Goal: Browse casually: Explore the website without a specific task or goal

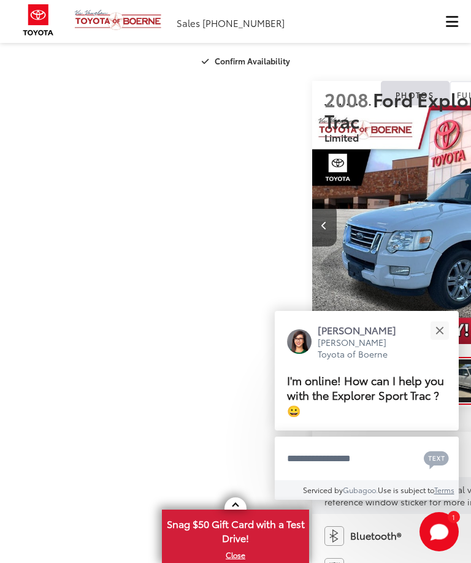
click at [442, 326] on button "Close" at bounding box center [439, 330] width 26 height 26
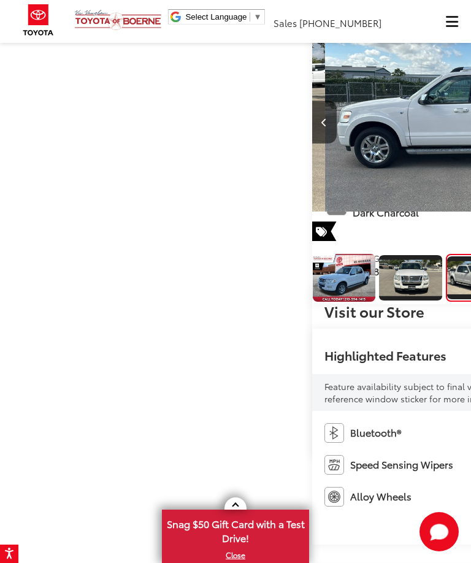
scroll to position [0, 7]
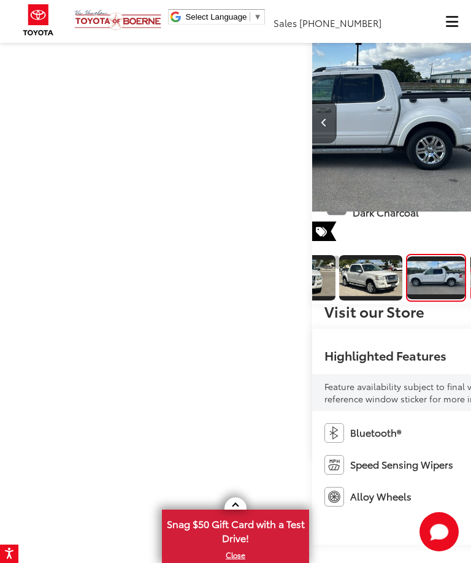
scroll to position [0, 1413]
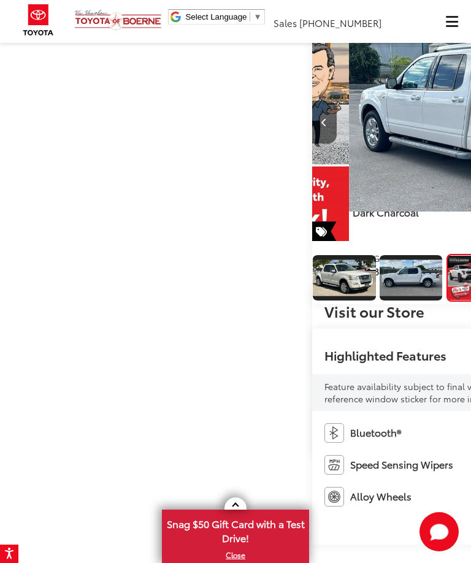
scroll to position [0, 1884]
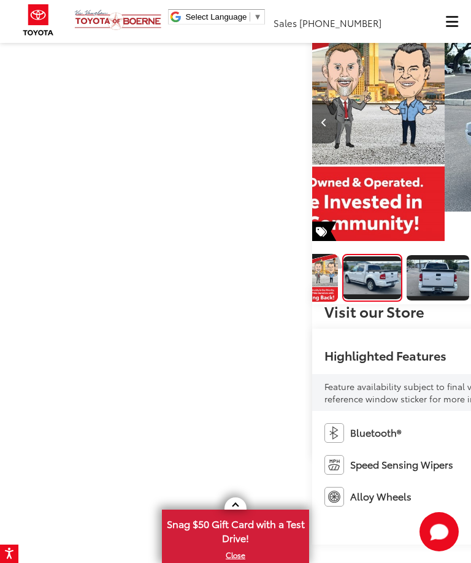
scroll to position [0, 305]
click at [312, 143] on button "Previous image" at bounding box center [324, 122] width 25 height 43
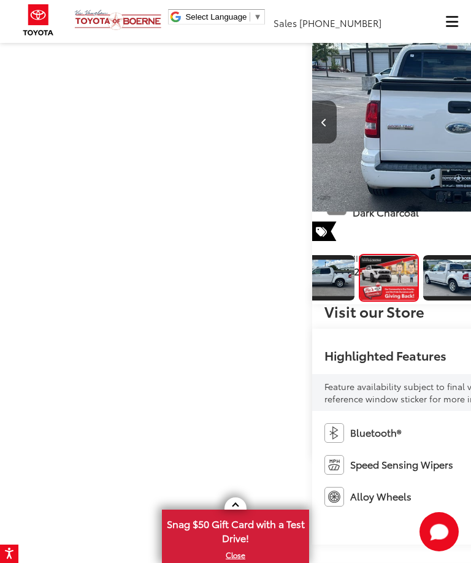
scroll to position [0, 1884]
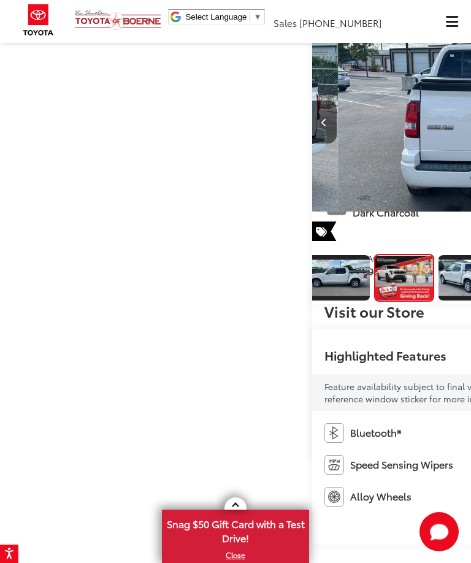
click at [321, 127] on icon "Previous image" at bounding box center [324, 122] width 6 height 9
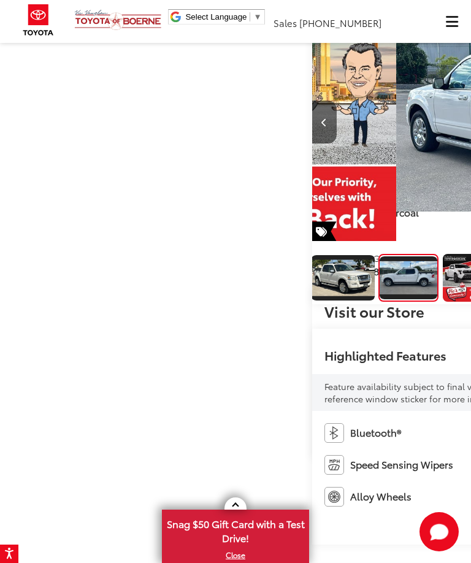
scroll to position [0, 107]
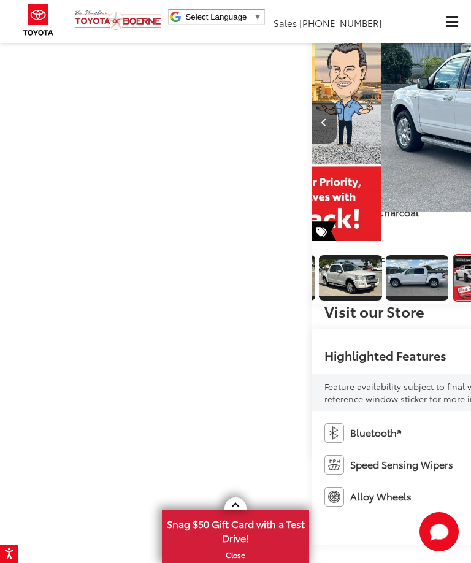
scroll to position [0, 1884]
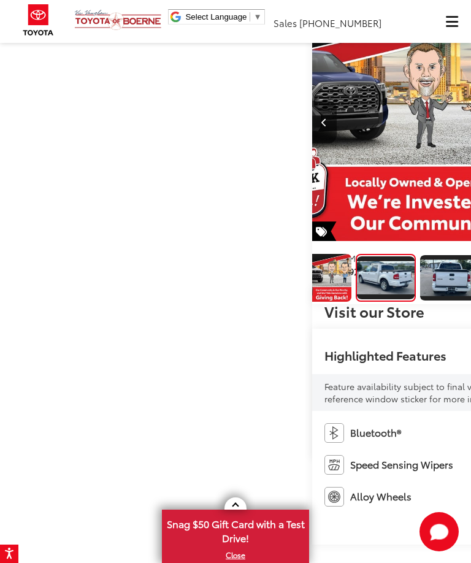
scroll to position [0, 0]
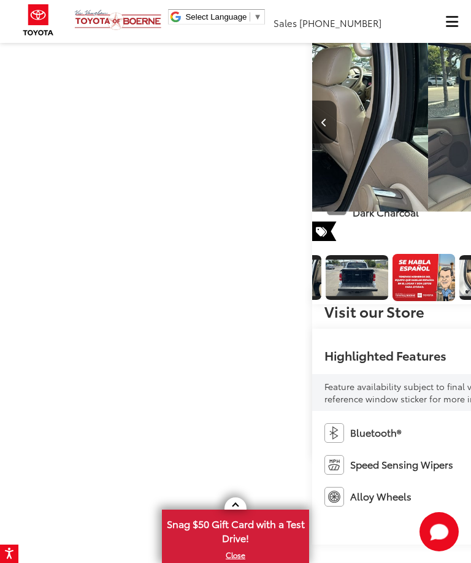
scroll to position [0, 8755]
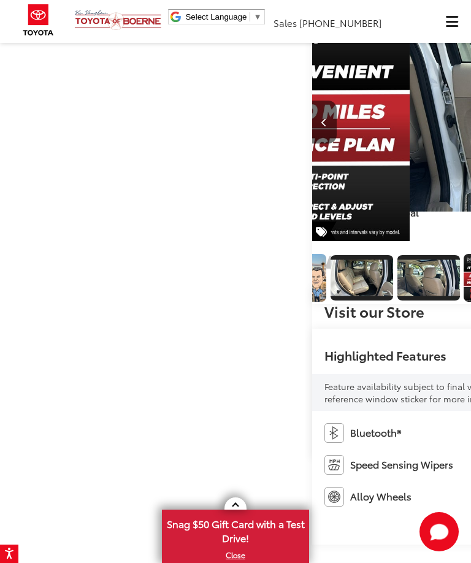
scroll to position [0, 9419]
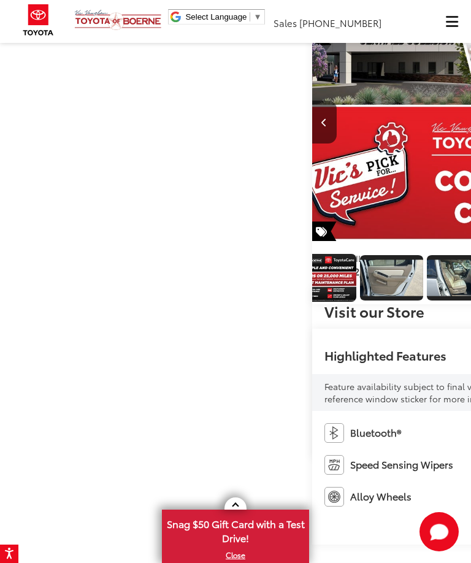
scroll to position [0, 1886]
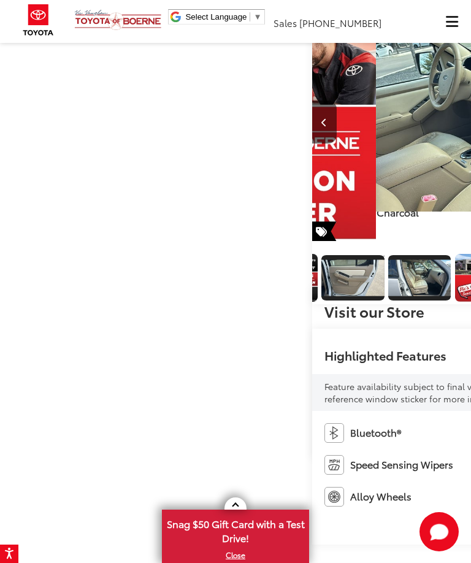
scroll to position [0, 10361]
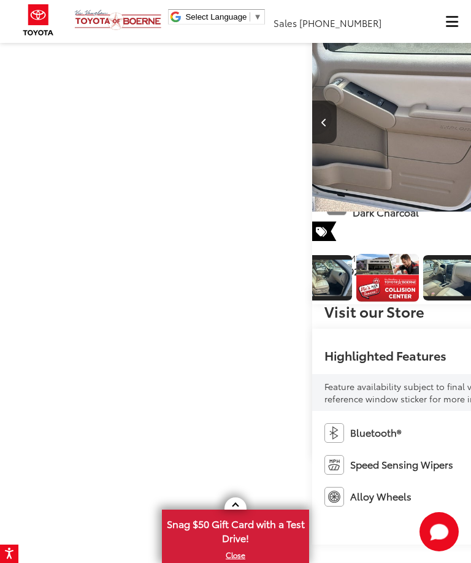
scroll to position [0, 10832]
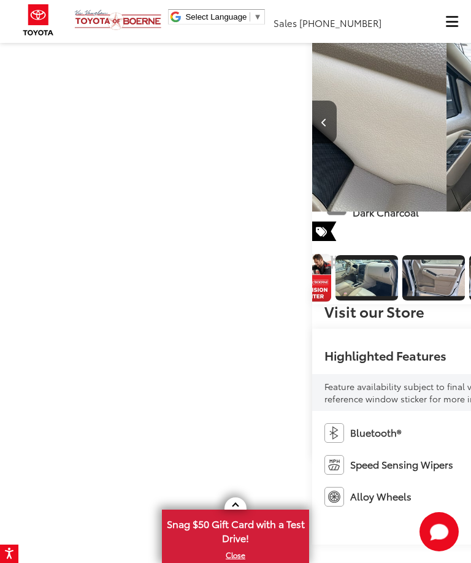
scroll to position [0, 11303]
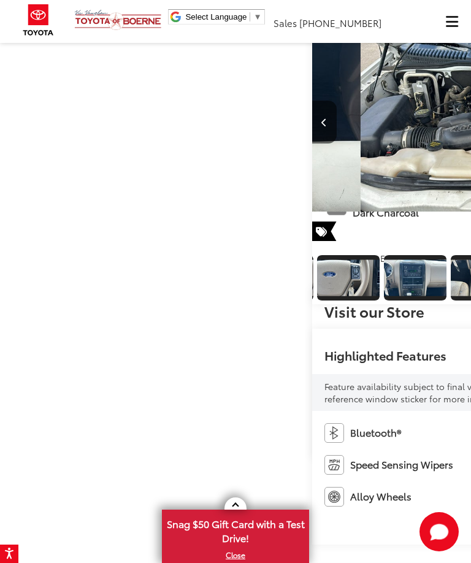
scroll to position [0, 2677]
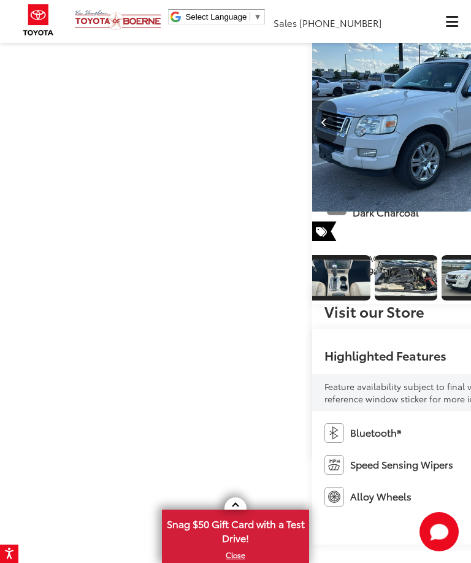
scroll to position [0, 14129]
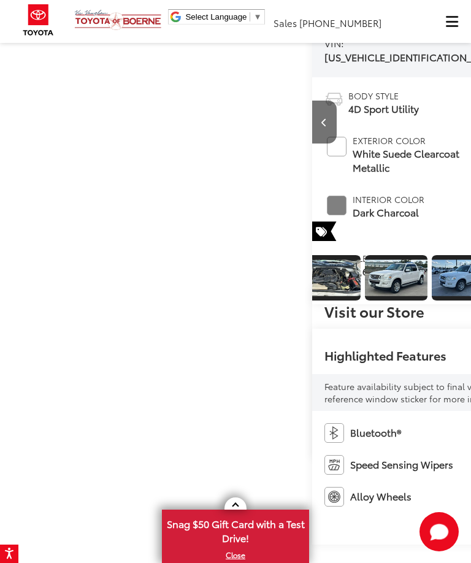
scroll to position [0, 14600]
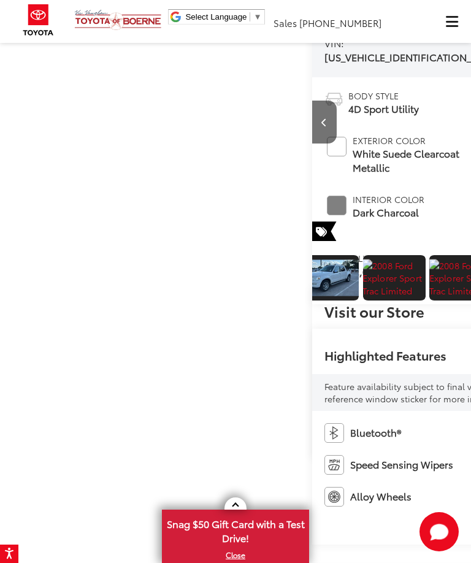
scroll to position [0, 15071]
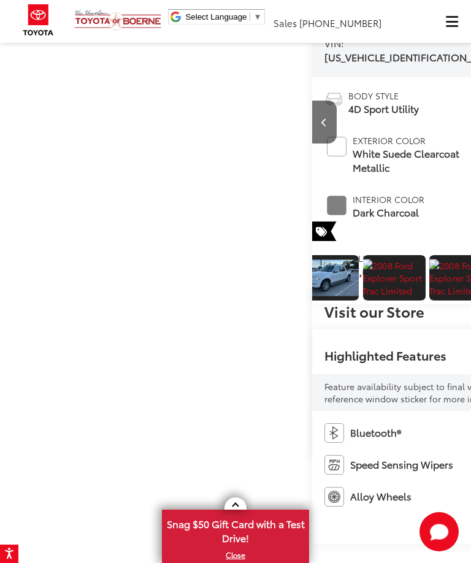
scroll to position [0, 17426]
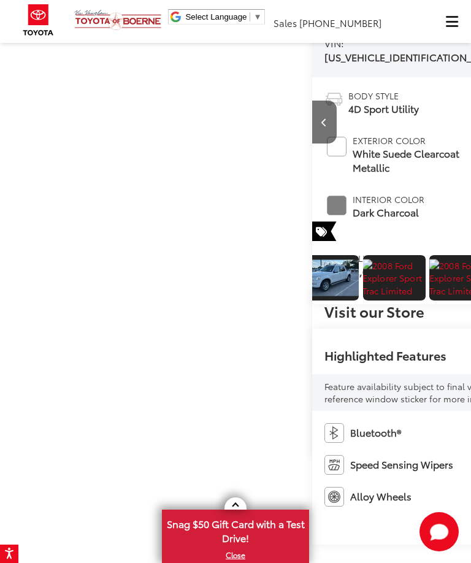
scroll to position [0, 19781]
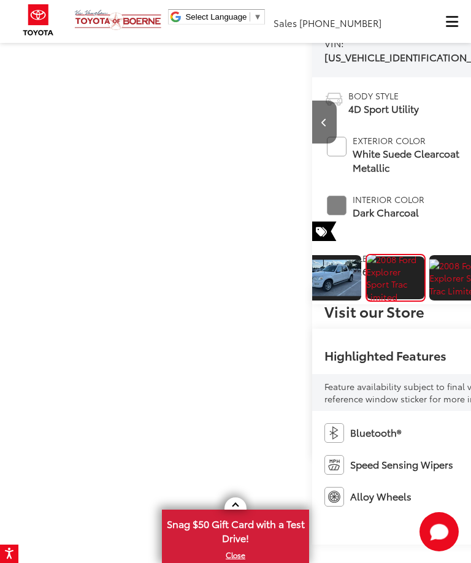
scroll to position [0, 21194]
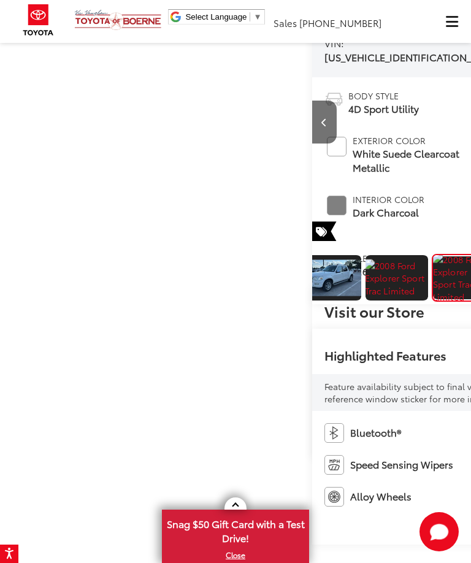
scroll to position [0, 4358]
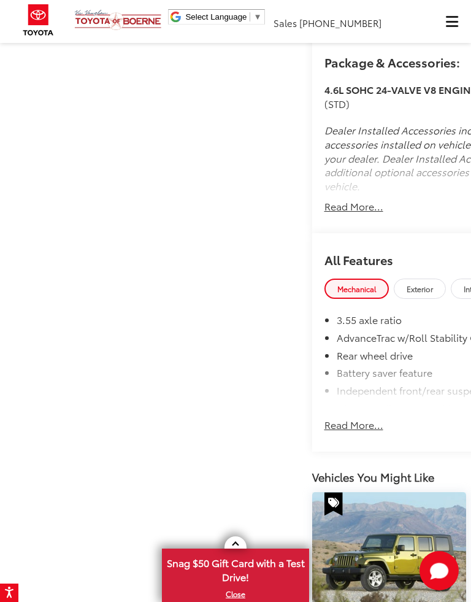
scroll to position [975, 0]
